Goal: Information Seeking & Learning: Understand process/instructions

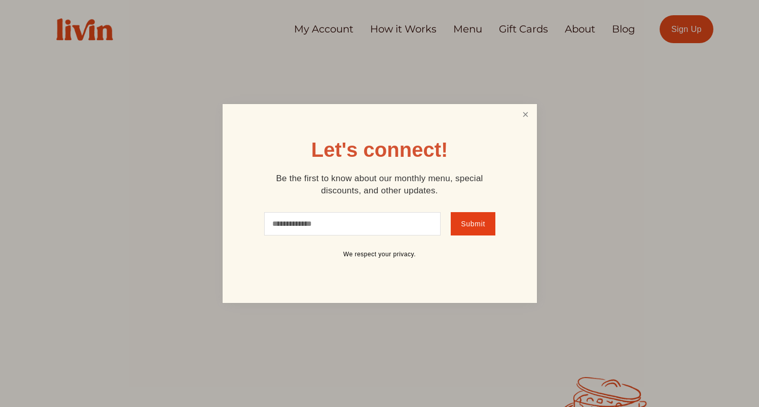
click at [519, 114] on link "Close" at bounding box center [525, 115] width 19 height 19
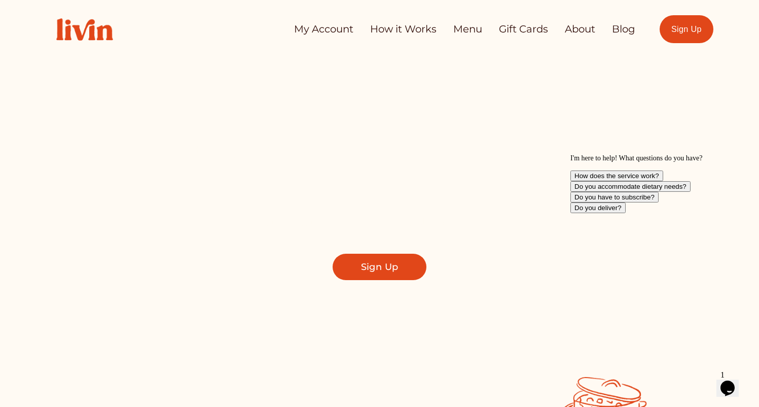
click at [417, 29] on link "How it Works" at bounding box center [403, 29] width 66 height 20
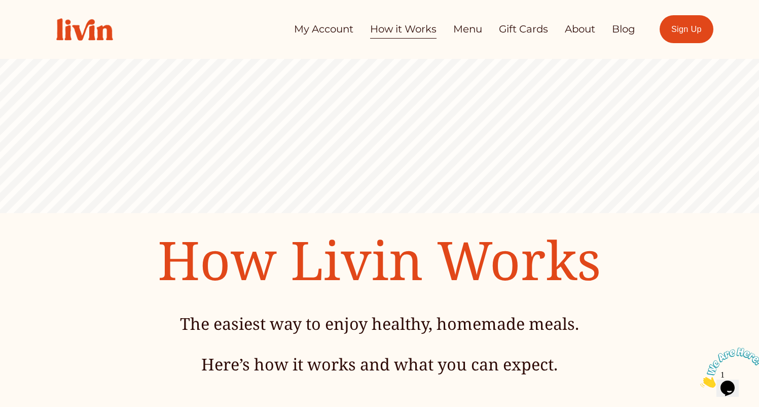
click at [468, 32] on link "Menu" at bounding box center [467, 29] width 29 height 20
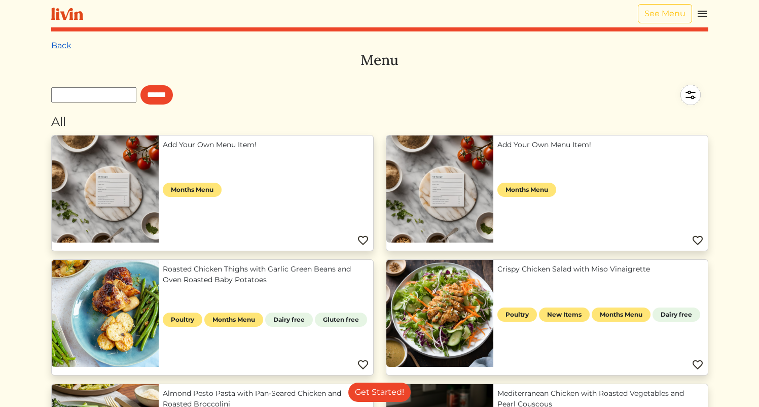
click at [59, 43] on link "Back" at bounding box center [61, 46] width 20 height 10
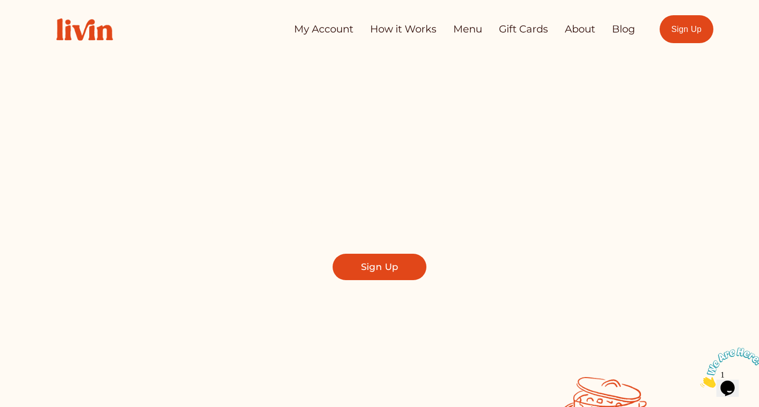
click at [322, 28] on link "My Account" at bounding box center [323, 29] width 59 height 20
click at [577, 27] on link "About" at bounding box center [580, 29] width 30 height 20
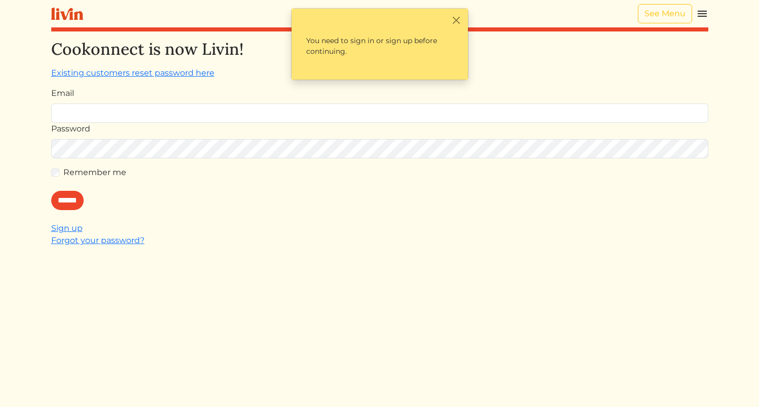
click at [365, 258] on div "Cookonnect is now Livin! Existing customers reset password here Email Password …" at bounding box center [379, 243] width 657 height 407
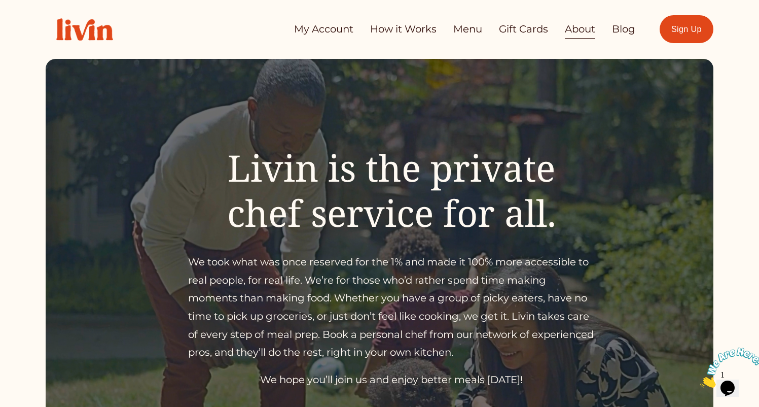
click at [474, 29] on link "Menu" at bounding box center [467, 29] width 29 height 20
click at [310, 34] on link "My Account" at bounding box center [323, 29] width 59 height 20
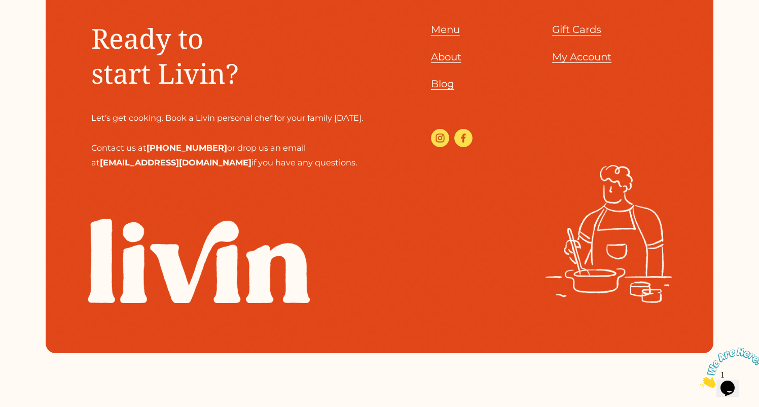
scroll to position [1150, 0]
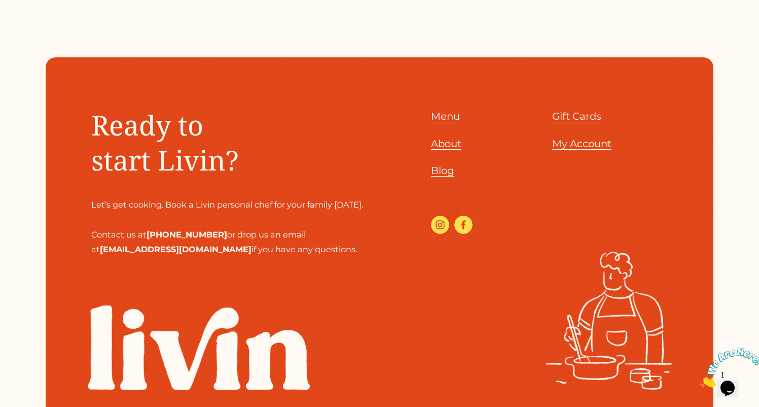
click at [444, 164] on span "Blog" at bounding box center [442, 170] width 23 height 12
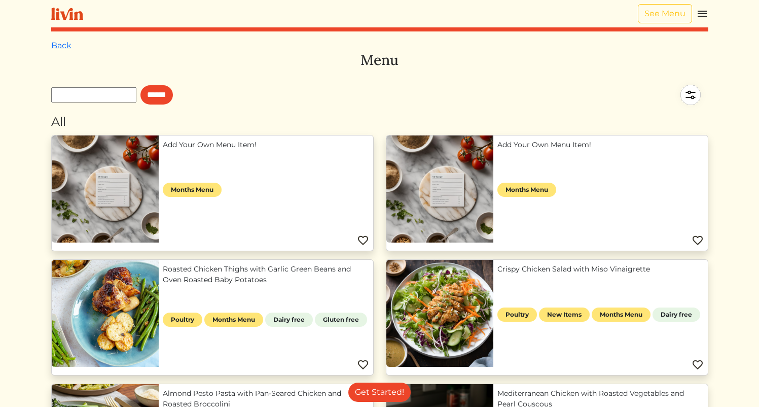
click at [694, 86] on img at bounding box center [691, 95] width 36 height 36
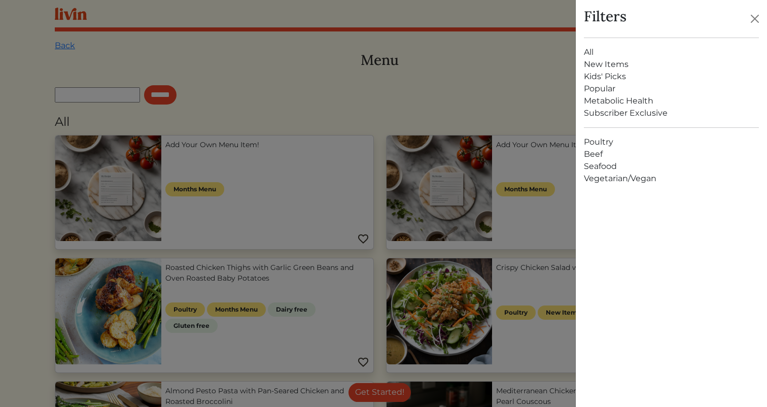
click at [514, 93] on div at bounding box center [383, 203] width 767 height 407
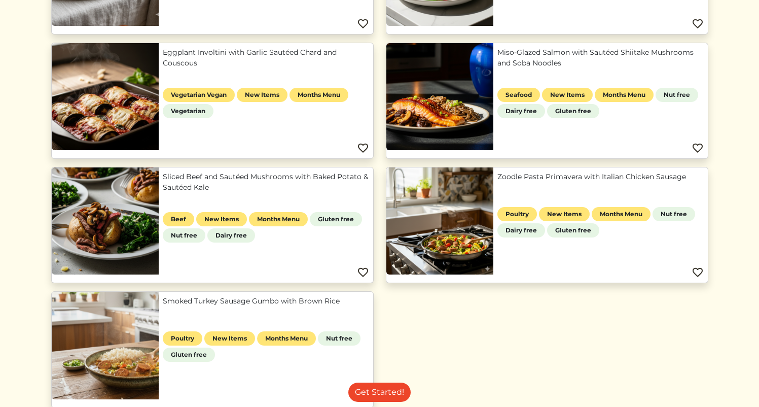
scroll to position [601, 0]
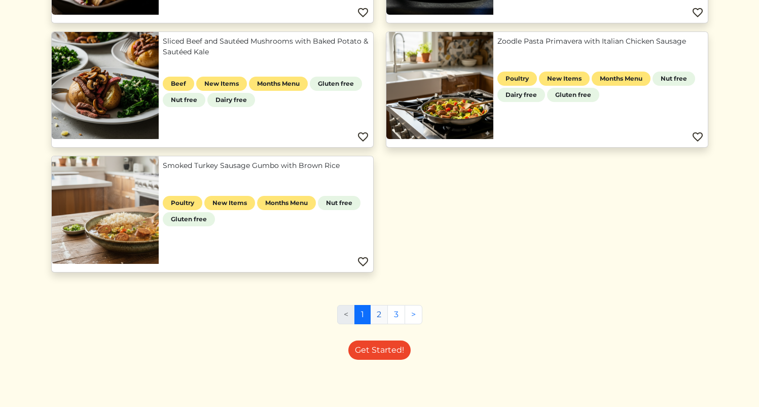
click at [378, 317] on link "2" at bounding box center [379, 314] width 18 height 19
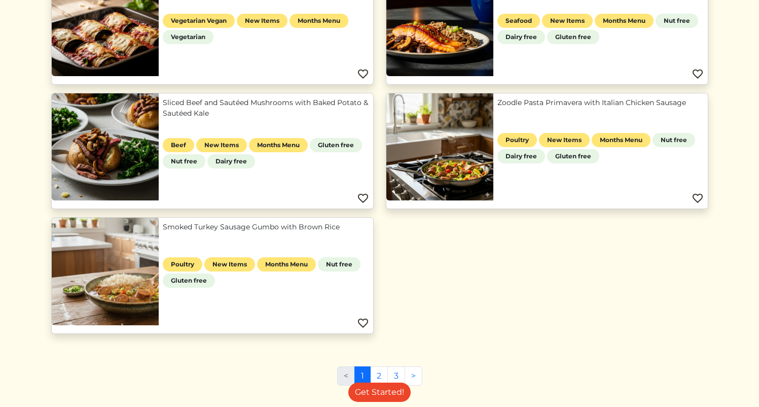
scroll to position [601, 0]
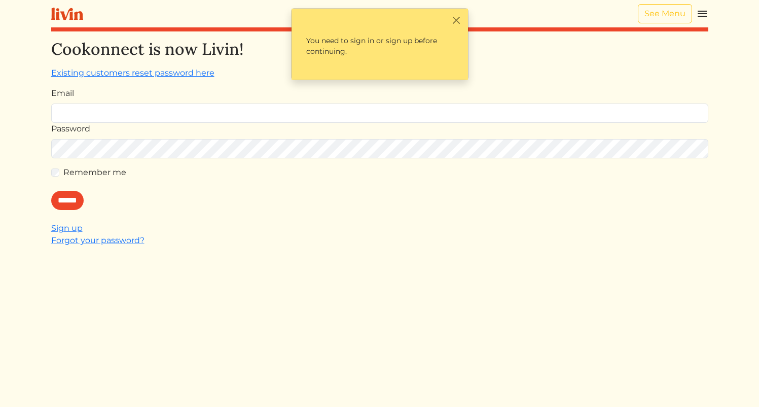
click at [230, 88] on div "Email" at bounding box center [379, 105] width 657 height 36
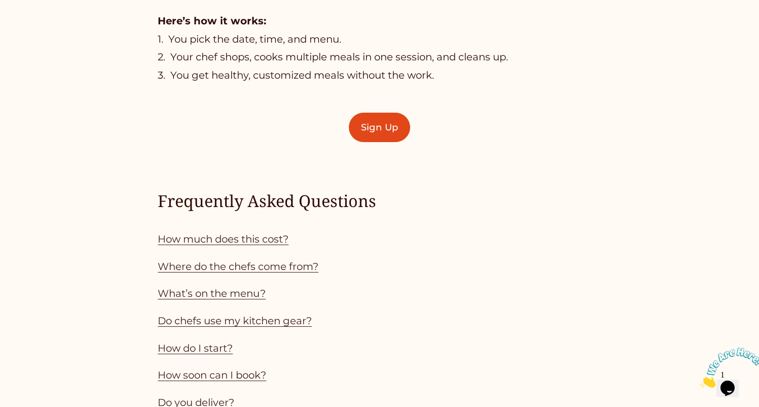
scroll to position [774, 0]
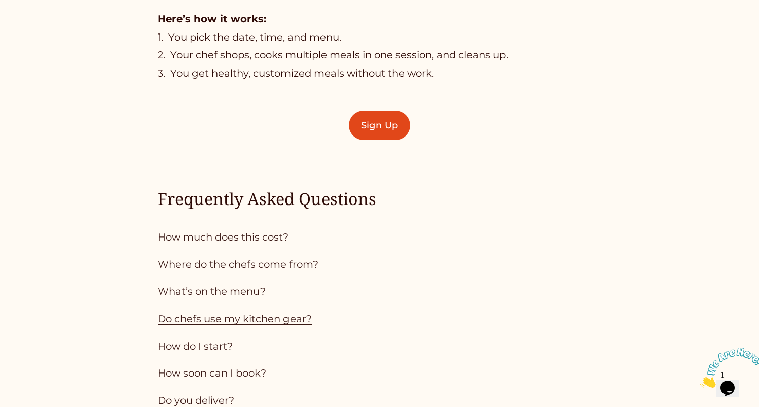
click at [268, 236] on link "How much does this cost?" at bounding box center [223, 237] width 131 height 12
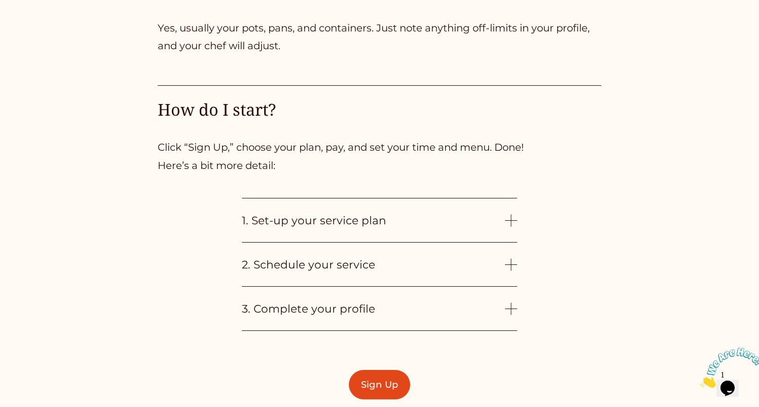
scroll to position [2327, 0]
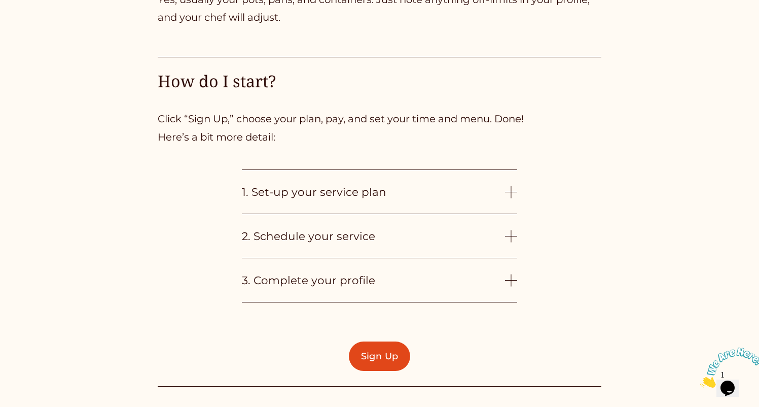
click at [506, 198] on div at bounding box center [511, 192] width 12 height 12
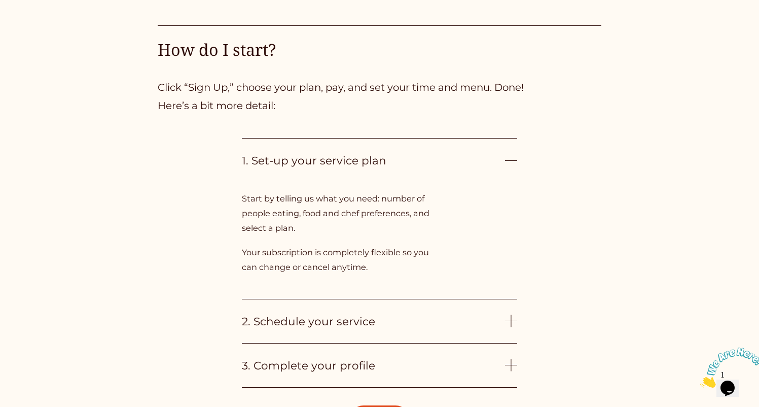
scroll to position [2437, 0]
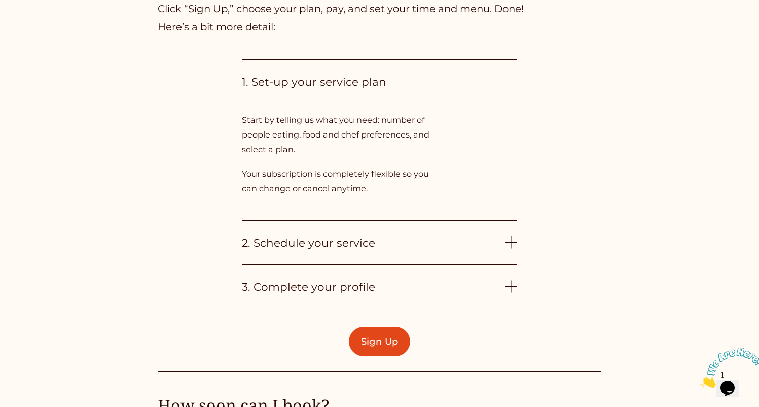
click at [514, 249] on div at bounding box center [511, 242] width 12 height 12
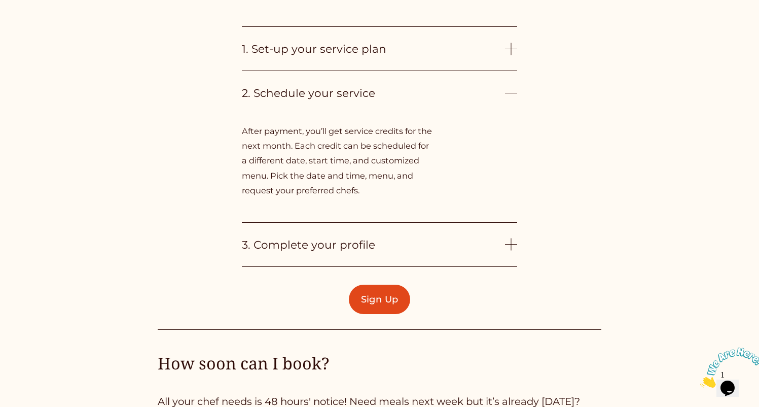
scroll to position [2472, 0]
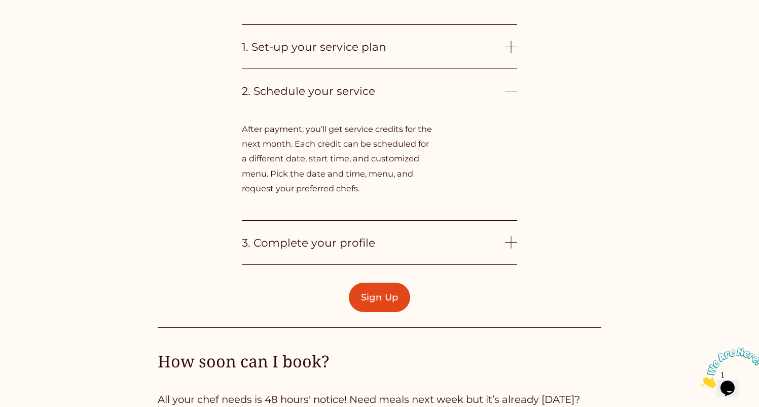
click at [512, 260] on button "3. Complete your profile" at bounding box center [379, 243] width 275 height 44
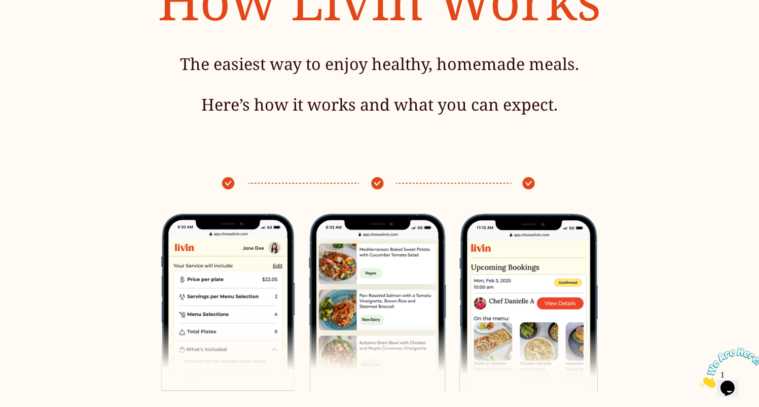
scroll to position [0, 0]
